Goal: Check status: Check status

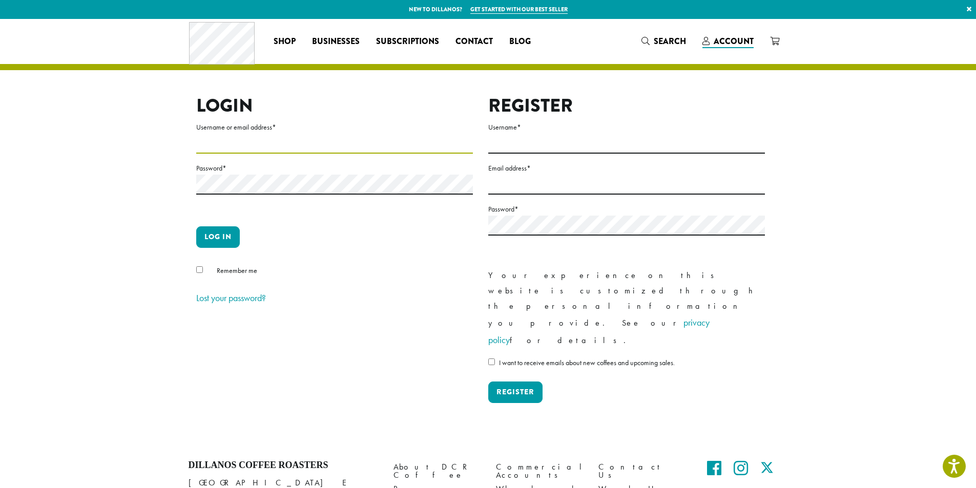
click at [246, 145] on input "Username or email address *" at bounding box center [334, 144] width 277 height 20
type input "**********"
click at [234, 231] on button "Log in" at bounding box center [218, 238] width 44 height 22
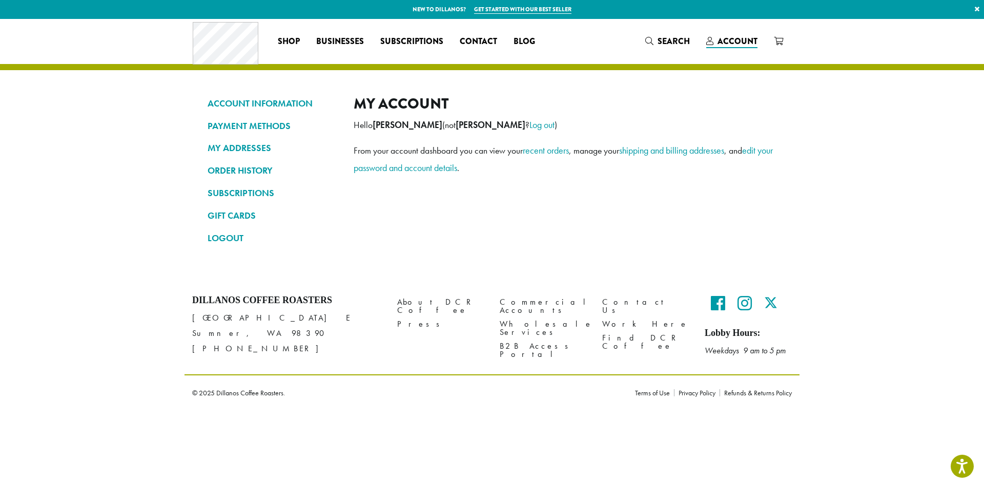
click at [487, 224] on div "My account Hello Chelsey Leggett (not Chelsey Leggett ? Log out ) From your acc…" at bounding box center [565, 175] width 423 height 160
click at [242, 165] on link "ORDER HISTORY" at bounding box center [273, 170] width 131 height 17
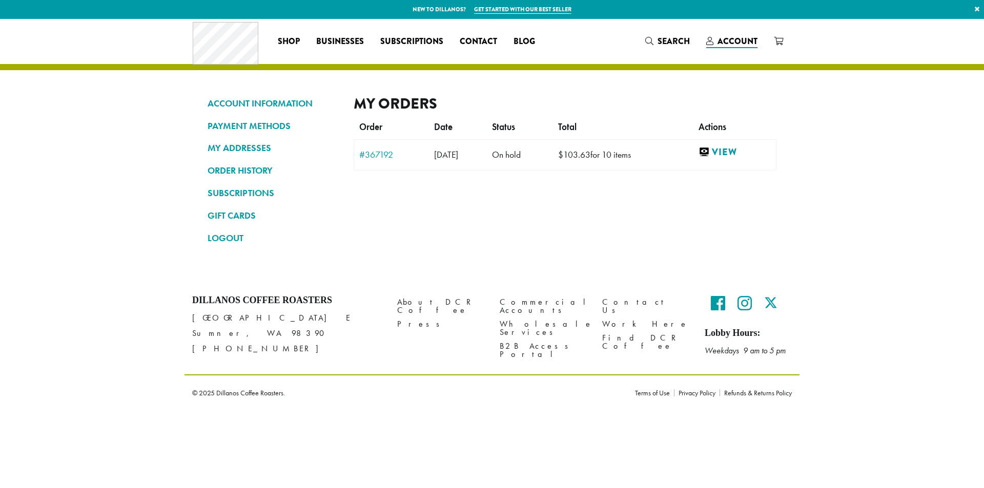
click at [667, 227] on div "My Orders Order Date Status Total Actions #367192 [DATE] [DATE] On hold $ 103.6…" at bounding box center [565, 175] width 423 height 160
click at [731, 148] on link "View" at bounding box center [734, 152] width 72 height 13
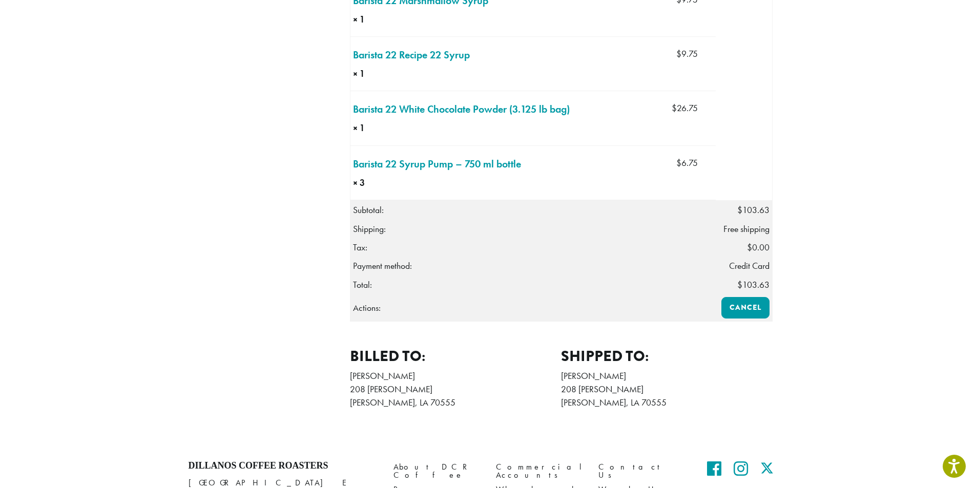
scroll to position [461, 0]
